Goal: Find contact information: Find contact information

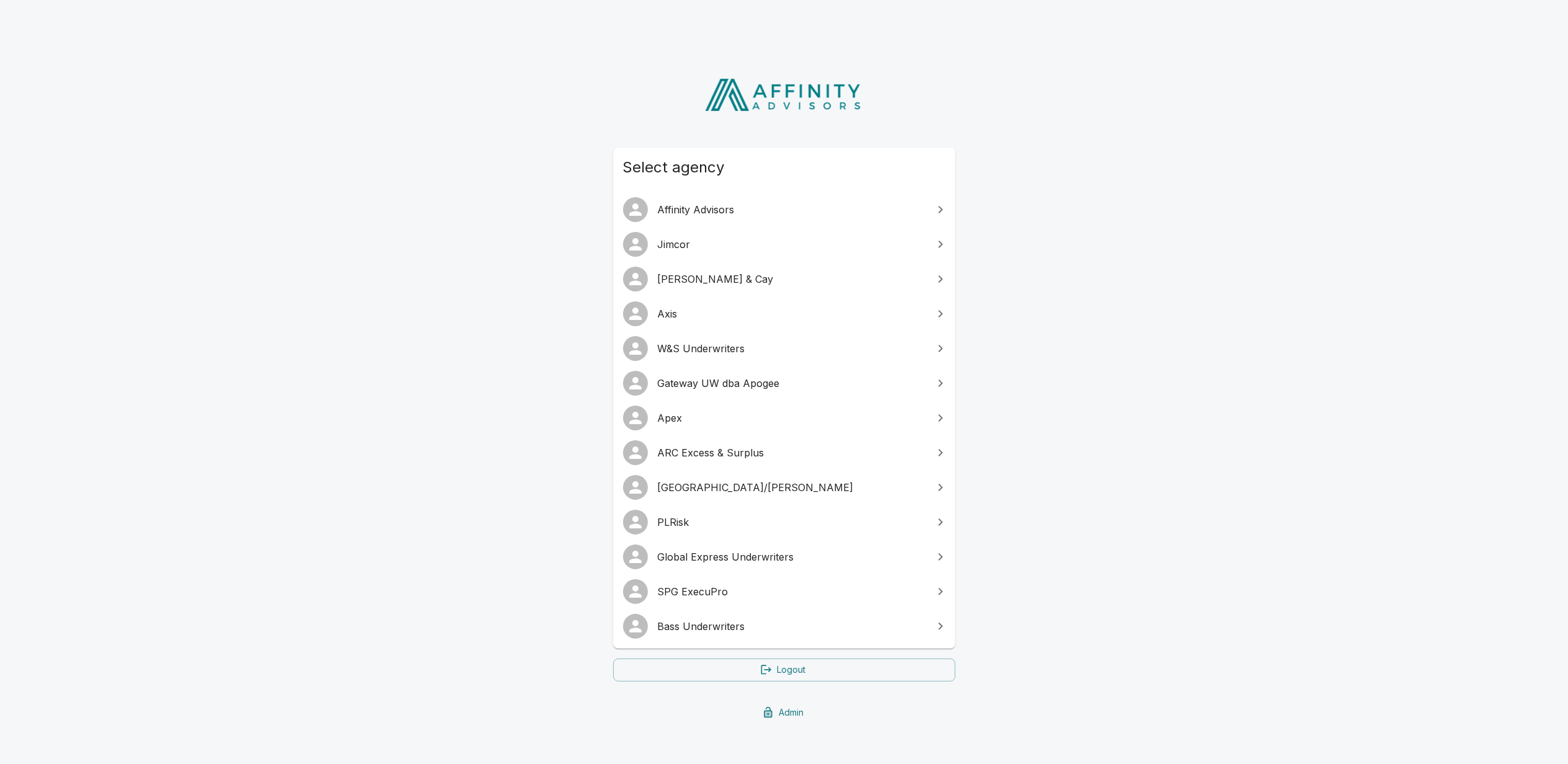
click at [710, 584] on span "SPG ExecuPro" at bounding box center [791, 591] width 268 height 15
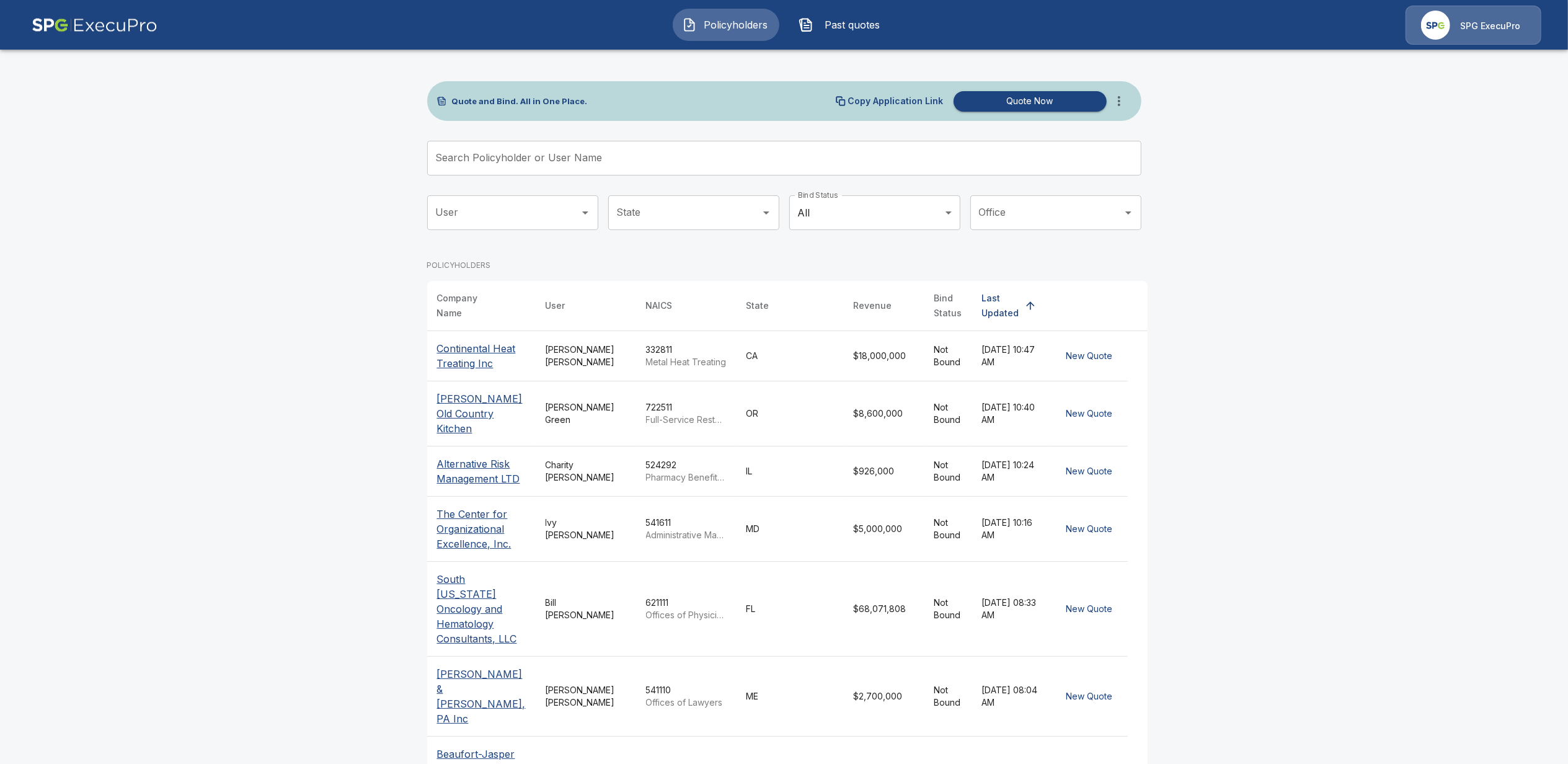
click at [394, 499] on main "Quote and Bind. All in One Place. Copy Application Link Quote Now Search Policy…" at bounding box center [784, 532] width 1568 height 1065
click at [477, 346] on p "Continental Heat Treating Inc" at bounding box center [481, 355] width 89 height 30
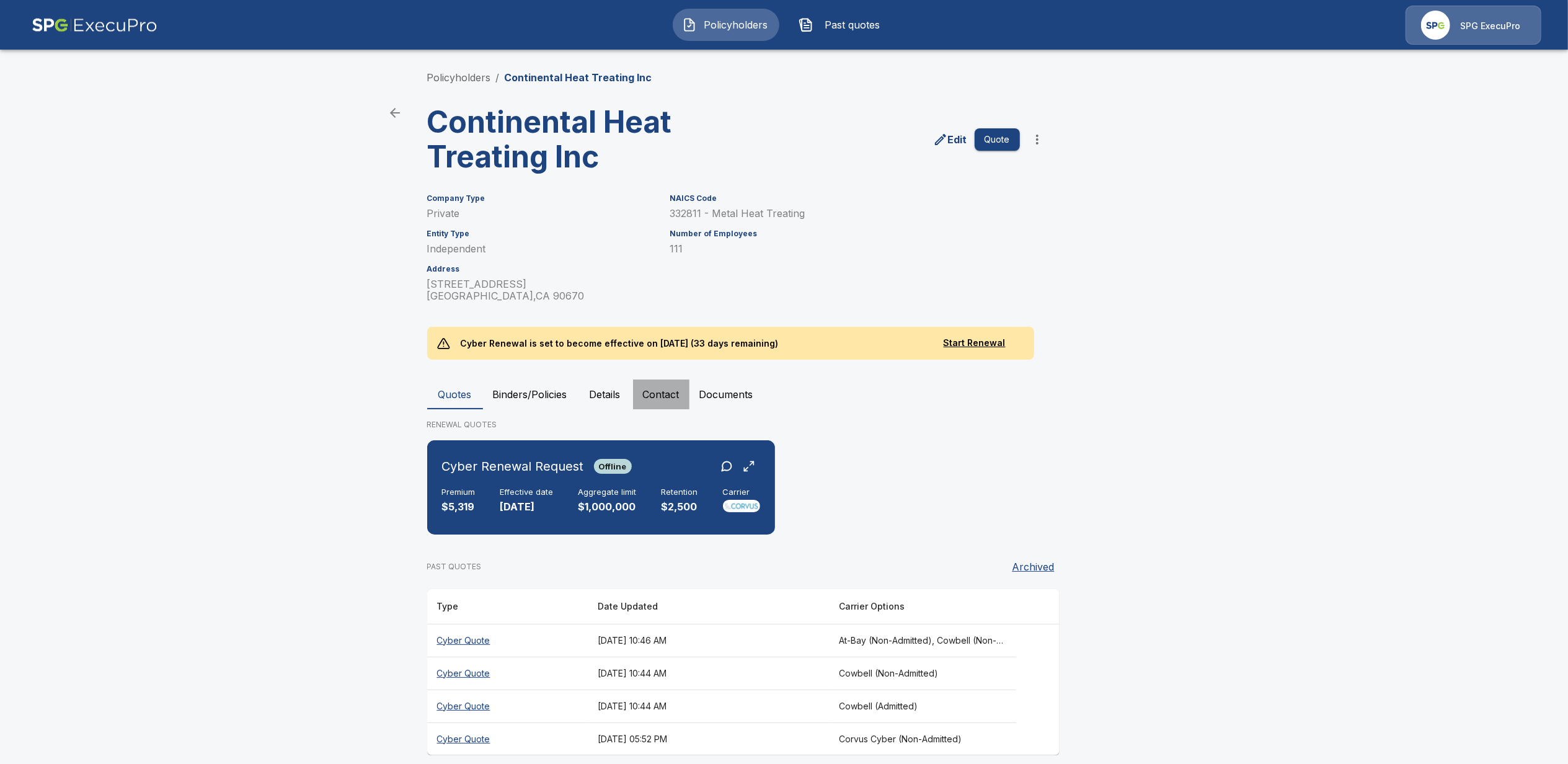
click at [672, 399] on button "Contact" at bounding box center [661, 394] width 57 height 30
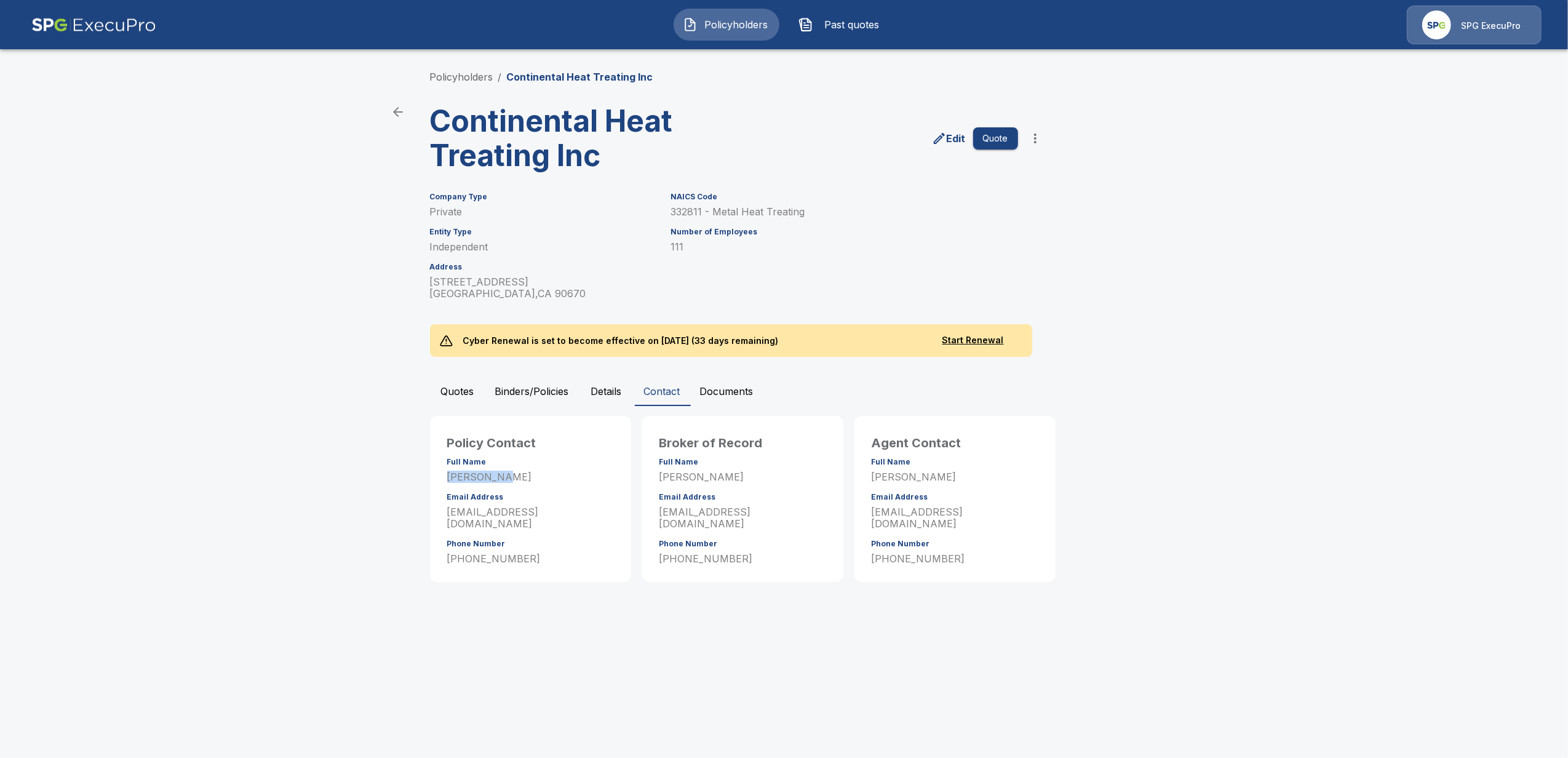
drag, startPoint x: 446, startPoint y: 477, endPoint x: 497, endPoint y: 478, distance: 51.0
click at [497, 478] on div "Policy Contact Full Name Laura Rubio Email Address lrubio@continentalht.com Pho…" at bounding box center [531, 501] width 187 height 156
drag, startPoint x: 497, startPoint y: 478, endPoint x: 478, endPoint y: 573, distance: 96.9
click at [515, 605] on html "Policyholders Past quotes SPG ExecuPro Policyholders / Continental Heat Treatin…" at bounding box center [784, 302] width 1568 height 605
drag, startPoint x: 501, startPoint y: 511, endPoint x: 553, endPoint y: 511, distance: 52.0
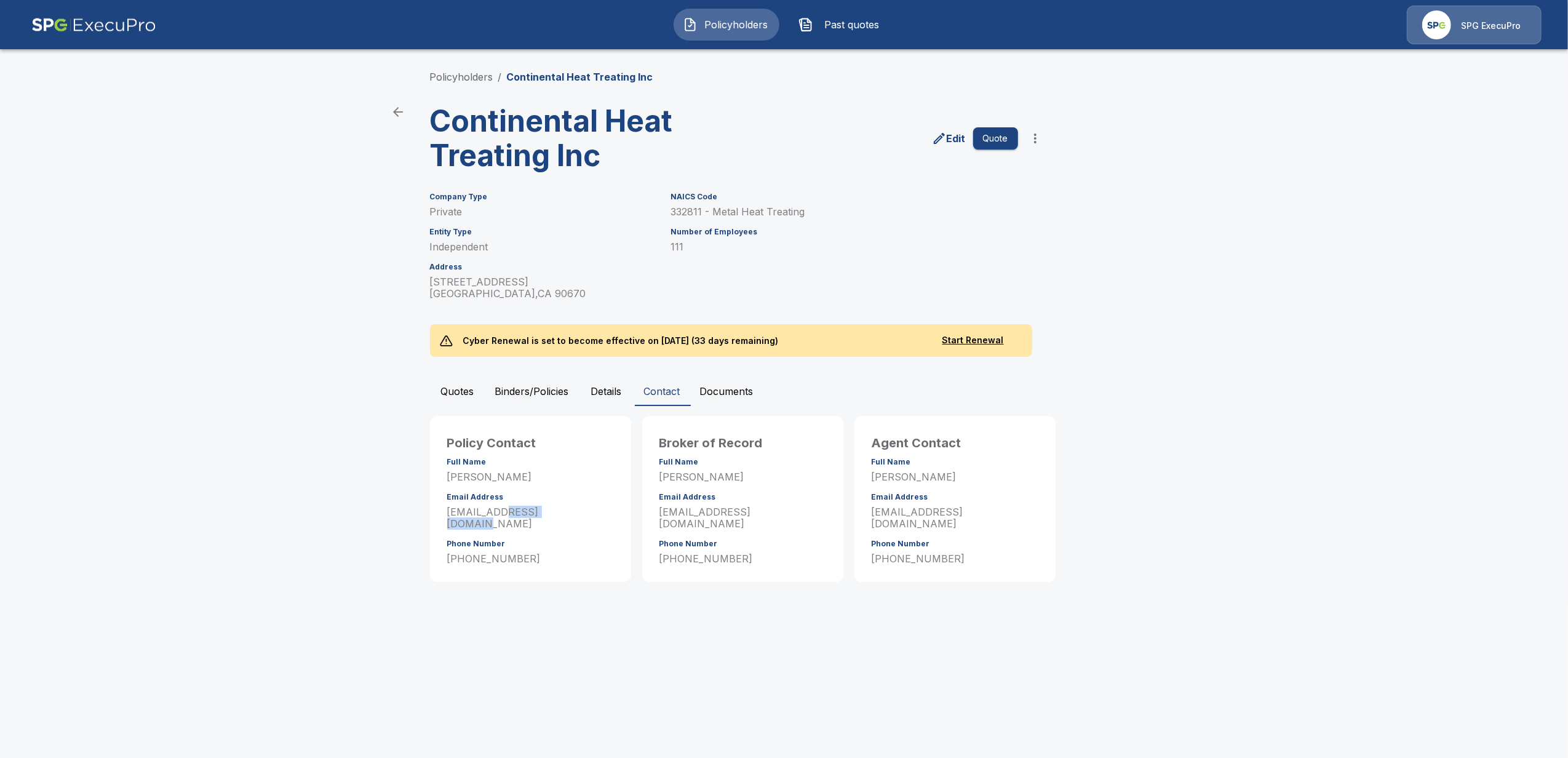
click at [553, 511] on p "lrubio@continentalht.com" at bounding box center [531, 518] width 167 height 24
drag, startPoint x: 553, startPoint y: 511, endPoint x: 523, endPoint y: 580, distance: 75.2
click at [523, 580] on div "Policy Contact Full Name Laura Rubio Email Address lrubio@continentalht.com Pho…" at bounding box center [531, 498] width 201 height 166
click at [592, 605] on html "Policyholders Past quotes SPG ExecuPro Policyholders / Continental Heat Treatin…" at bounding box center [784, 302] width 1568 height 605
drag, startPoint x: 458, startPoint y: 478, endPoint x: 481, endPoint y: 481, distance: 23.2
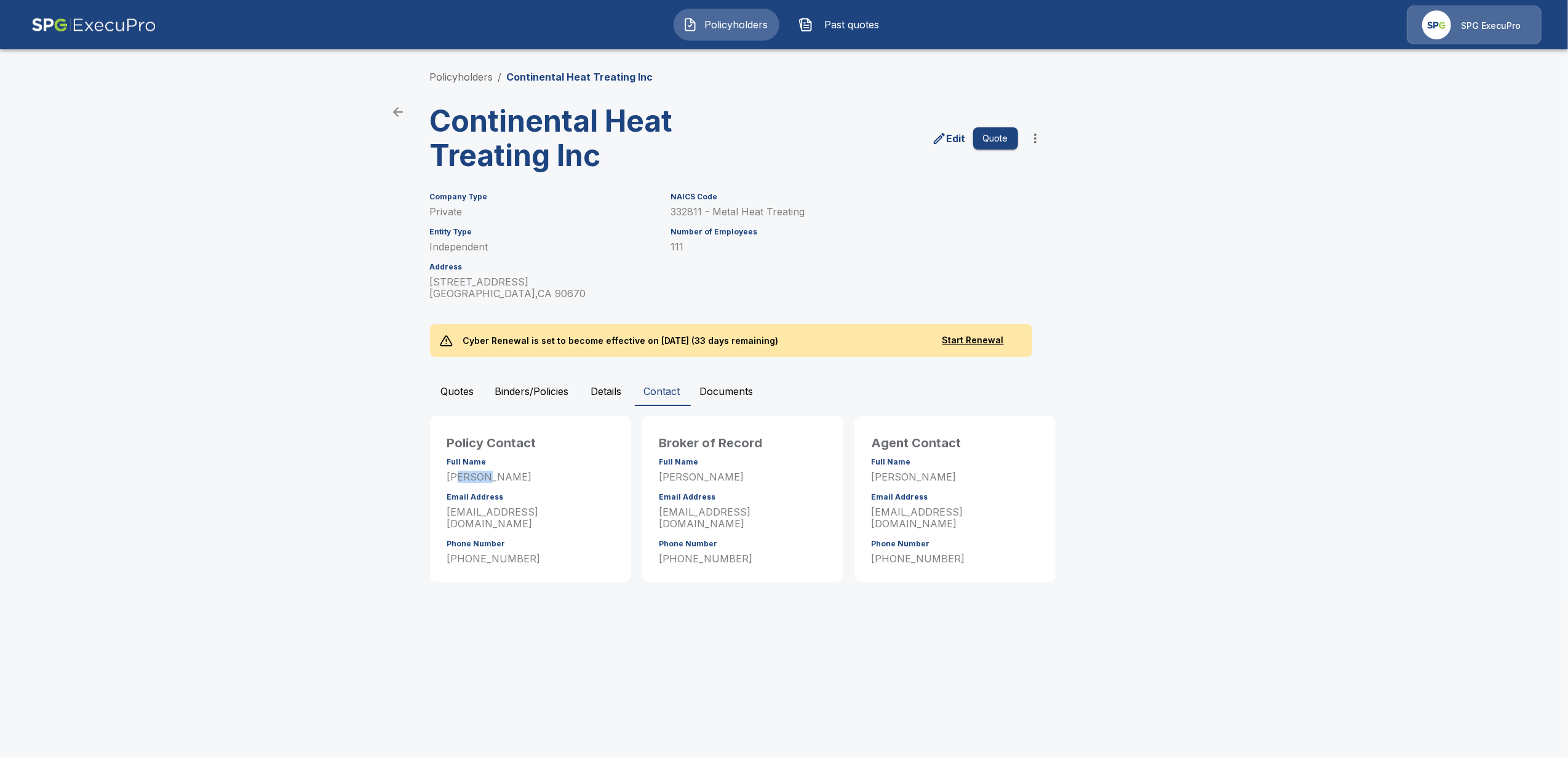
click at [481, 481] on p "Laura Rubio" at bounding box center [531, 476] width 167 height 12
drag, startPoint x: 481, startPoint y: 481, endPoint x: 451, endPoint y: 687, distance: 208.2
click at [451, 605] on html "Policyholders Past quotes SPG ExecuPro Policyholders / Continental Heat Treatin…" at bounding box center [784, 302] width 1568 height 605
click at [227, 161] on main "Policyholders / Continental Heat Treating Inc Continental Heat Treating Inc Edi…" at bounding box center [784, 302] width 1568 height 605
